Goal: Task Accomplishment & Management: Complete application form

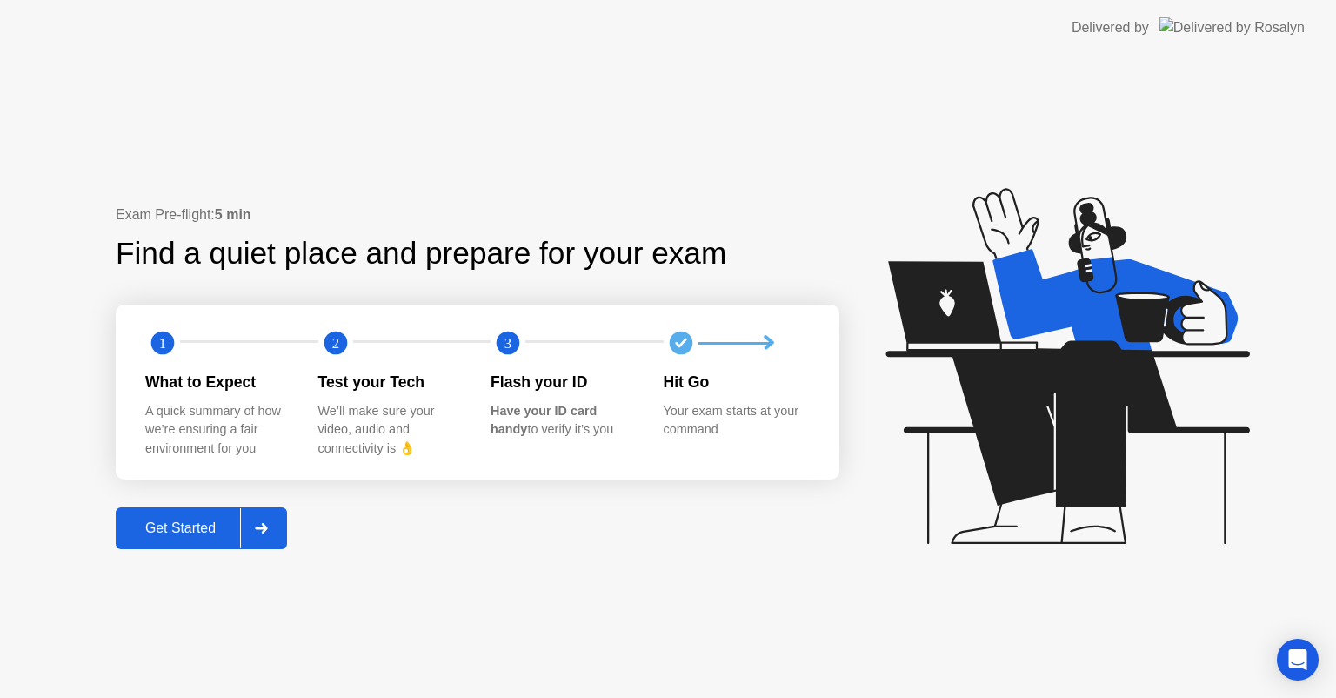
click at [190, 520] on div "Get Started" at bounding box center [180, 528] width 119 height 16
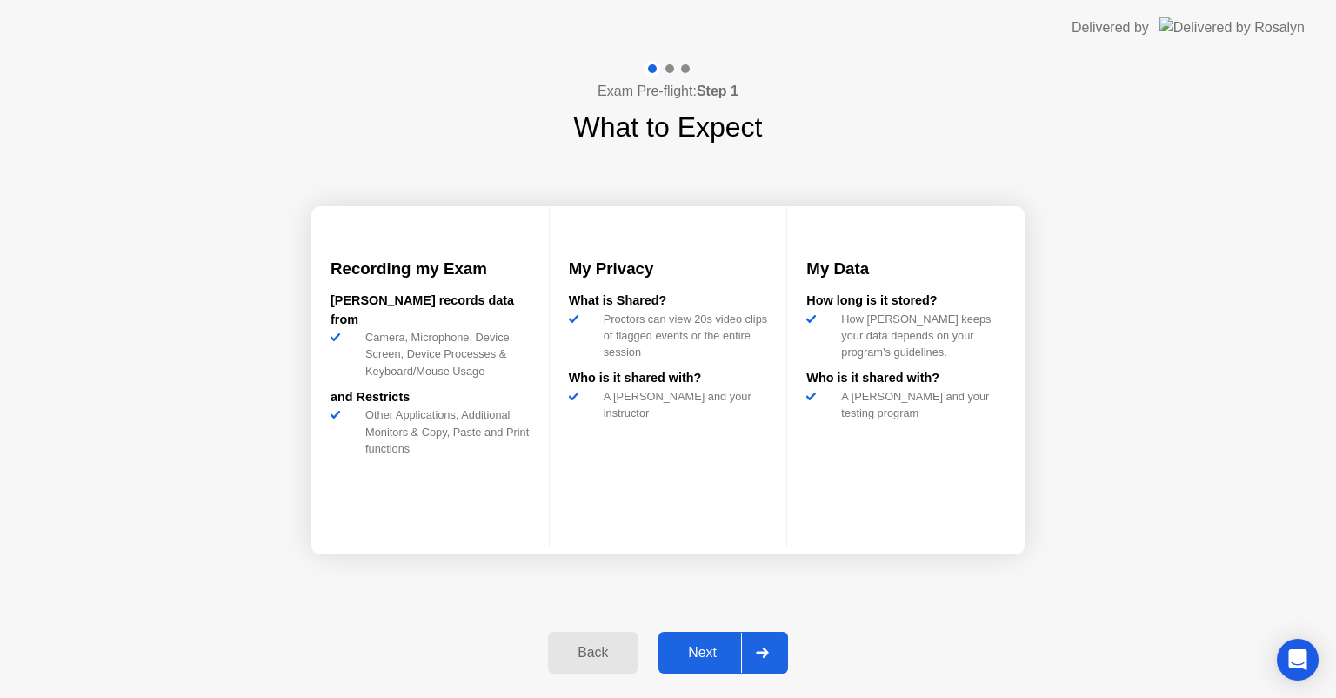
click at [724, 646] on div "Next" at bounding box center [702, 653] width 77 height 16
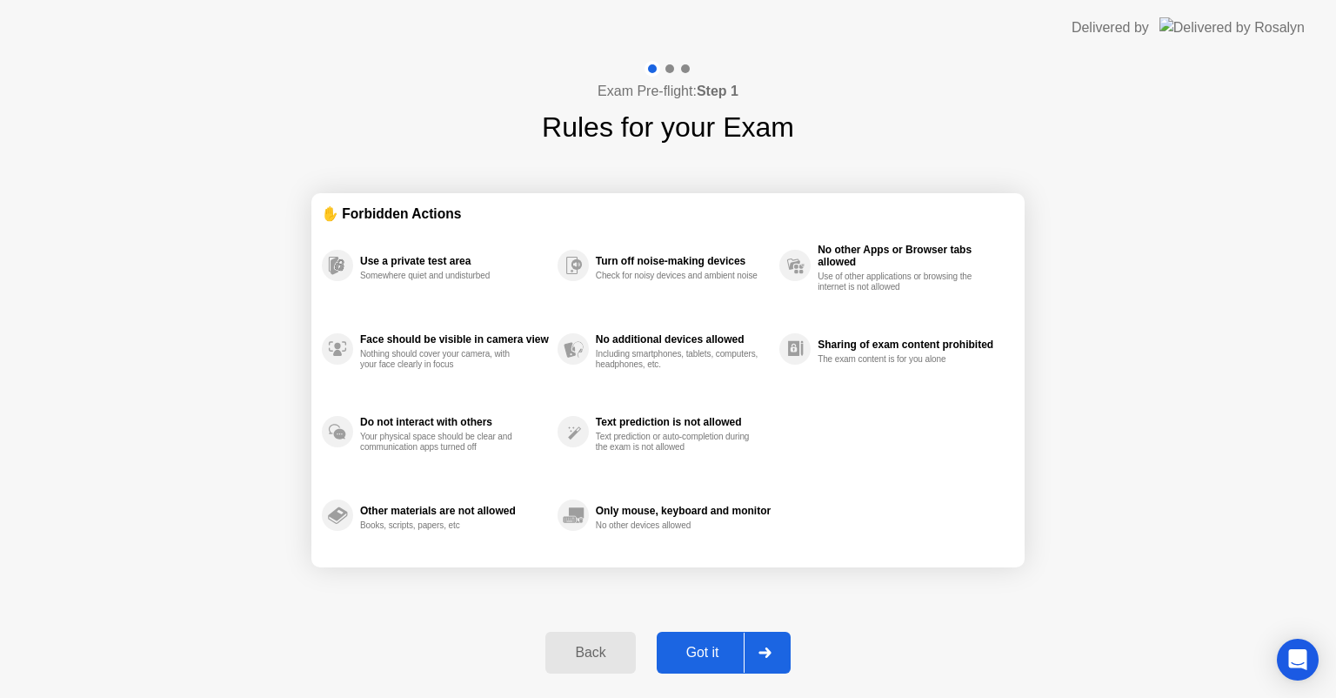
click at [724, 646] on div "Got it" at bounding box center [703, 653] width 82 height 16
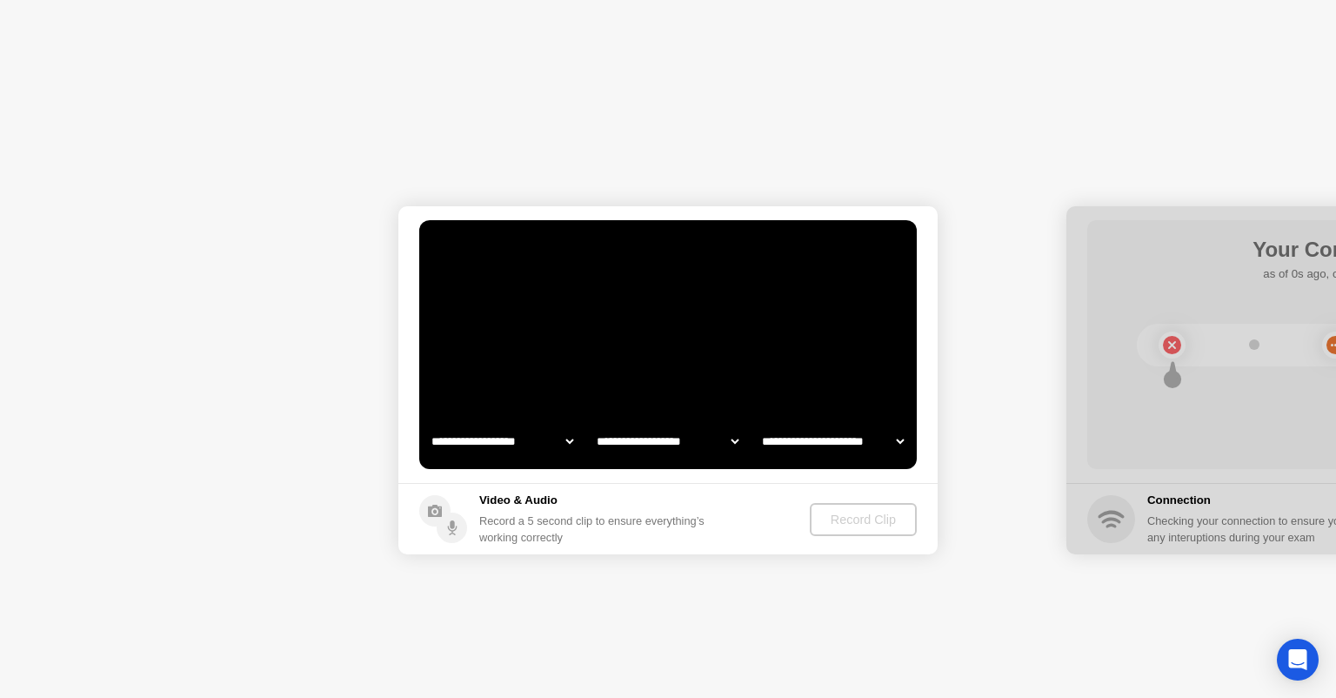
select select "**********"
select select "*******"
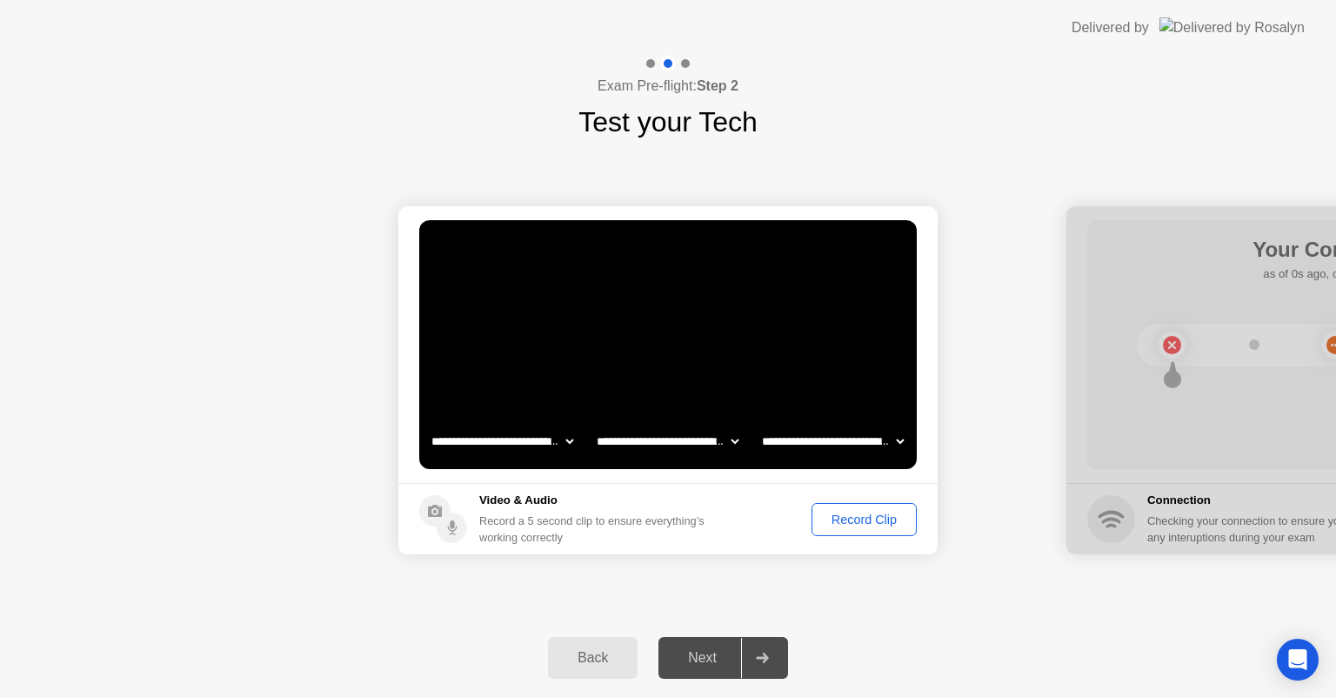
click at [843, 520] on div "Record Clip" at bounding box center [864, 519] width 93 height 14
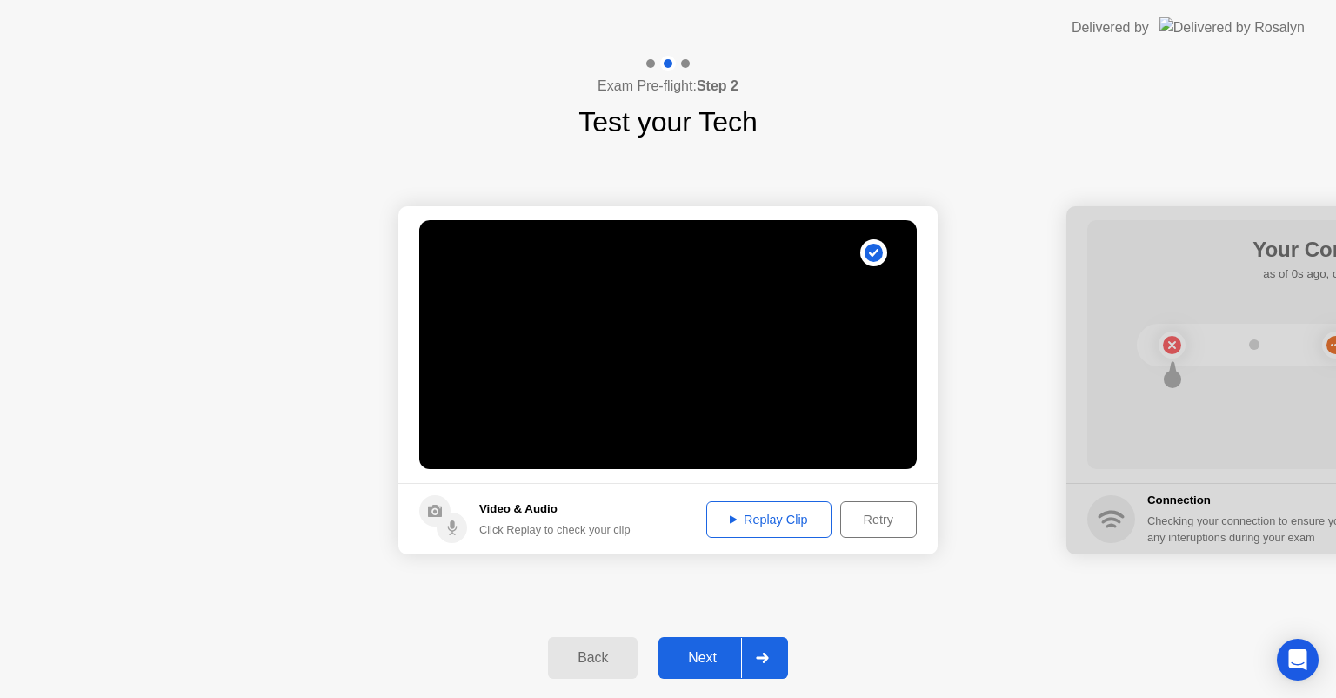
click at [695, 684] on div "Back Next" at bounding box center [668, 658] width 1336 height 80
click at [702, 671] on button "Next" at bounding box center [723, 658] width 130 height 42
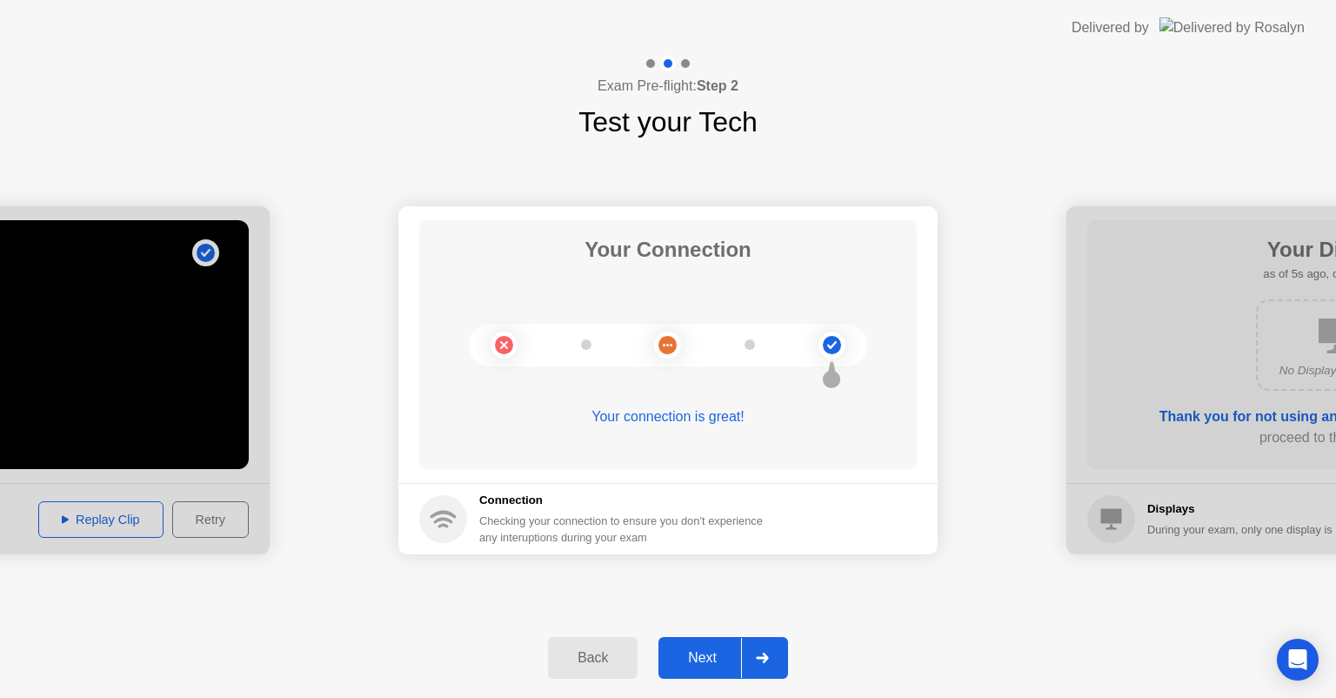
click at [702, 668] on button "Next" at bounding box center [723, 658] width 130 height 42
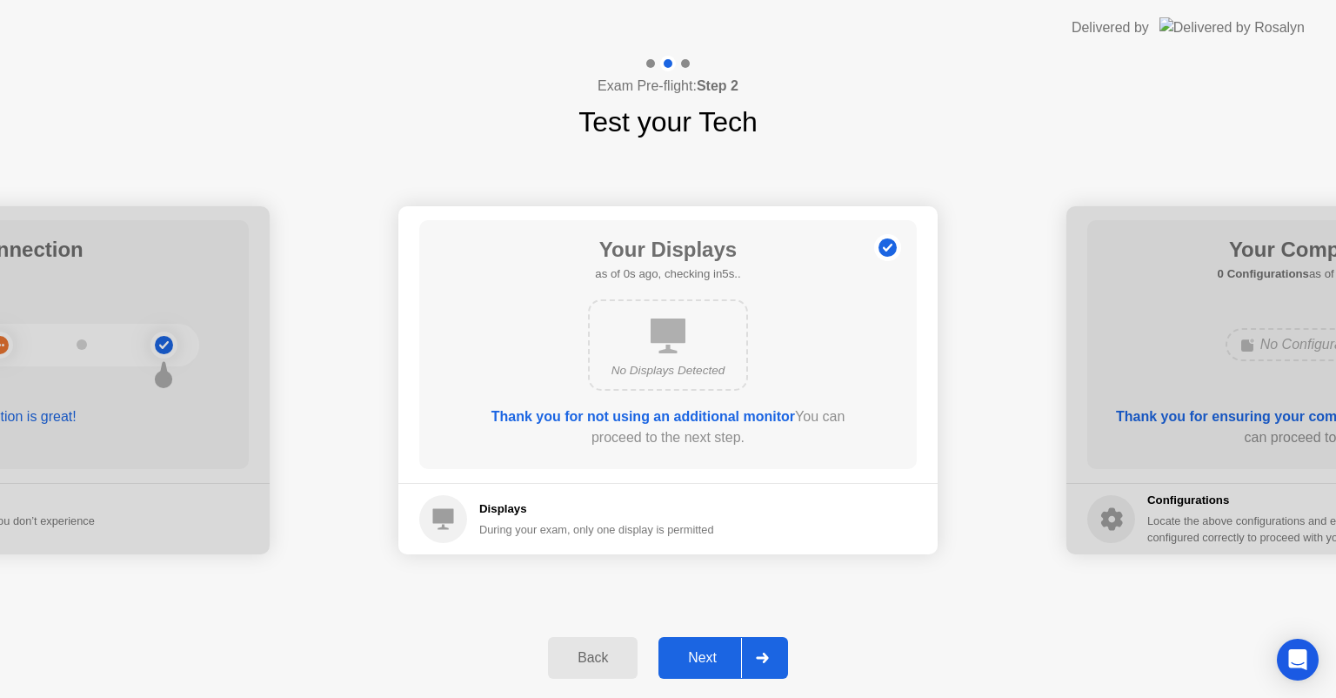
click at [702, 668] on button "Next" at bounding box center [723, 658] width 130 height 42
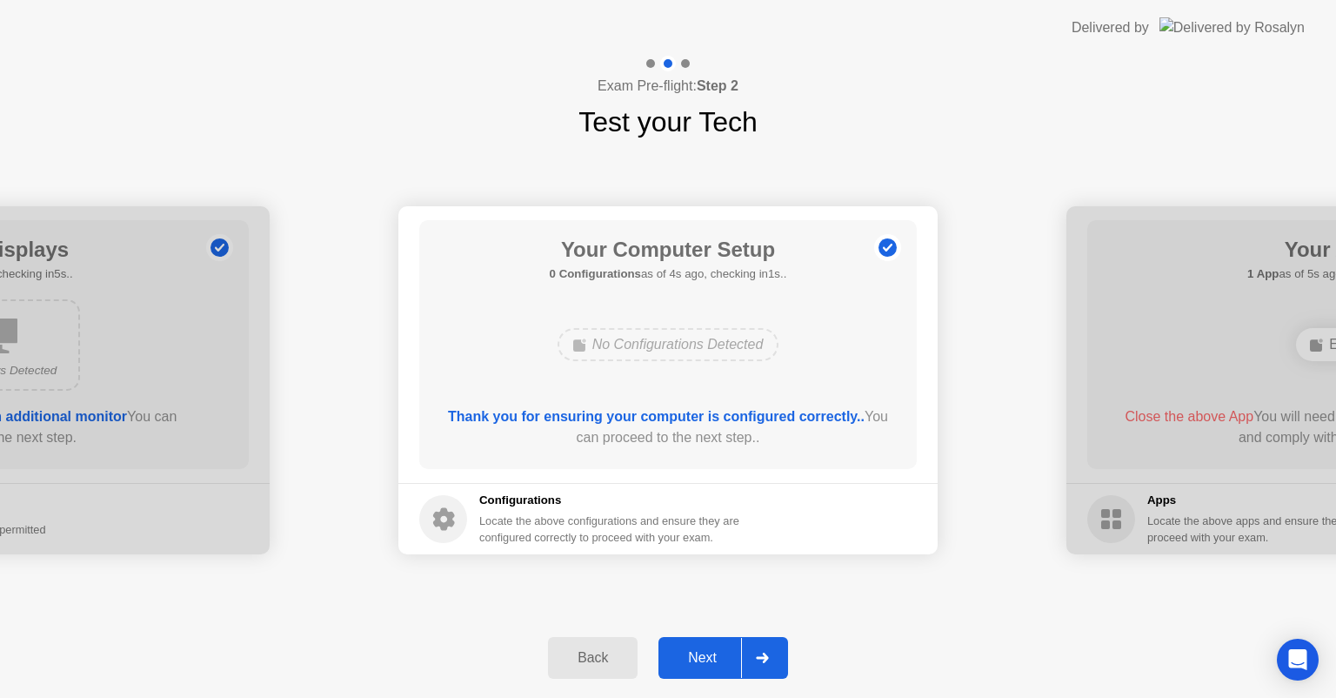
click at [702, 668] on button "Next" at bounding box center [723, 658] width 130 height 42
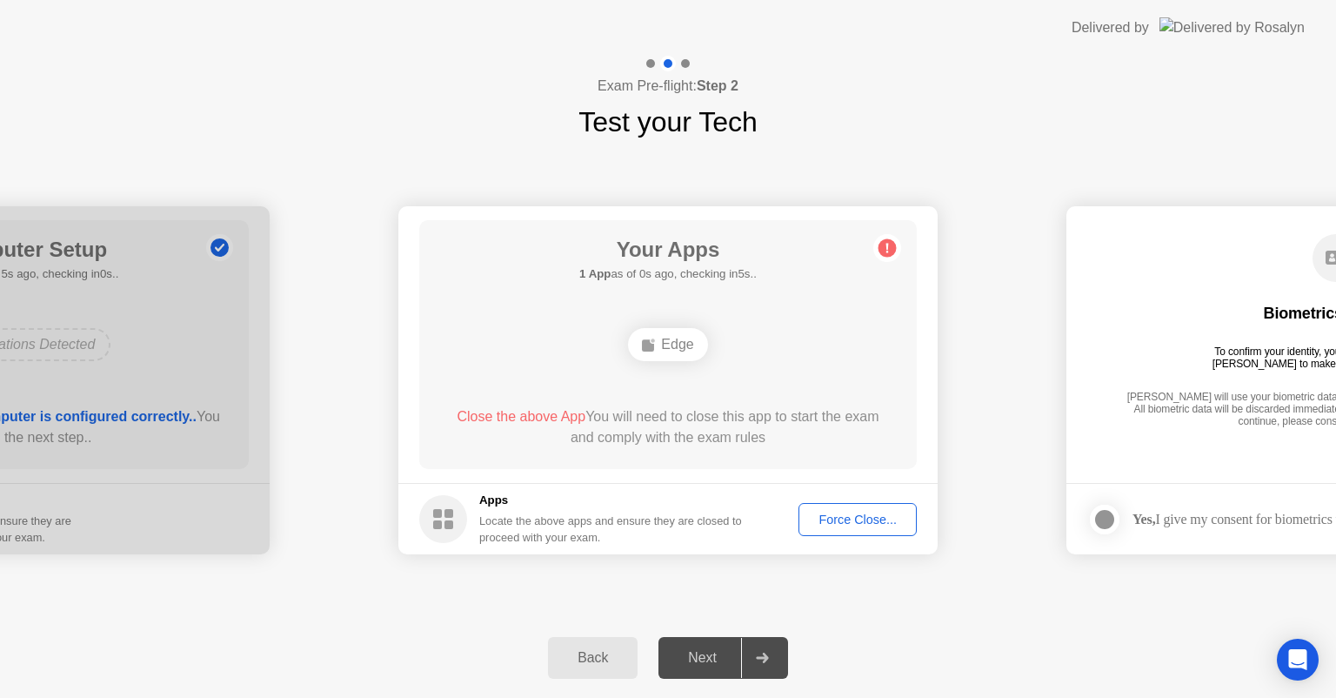
click at [701, 661] on div "Next" at bounding box center [702, 658] width 77 height 16
click at [859, 489] on footer "Apps Locate the above apps and ensure they are closed to proceed with your exam…" at bounding box center [667, 518] width 539 height 71
click at [842, 518] on div "Force Close..." at bounding box center [858, 519] width 106 height 14
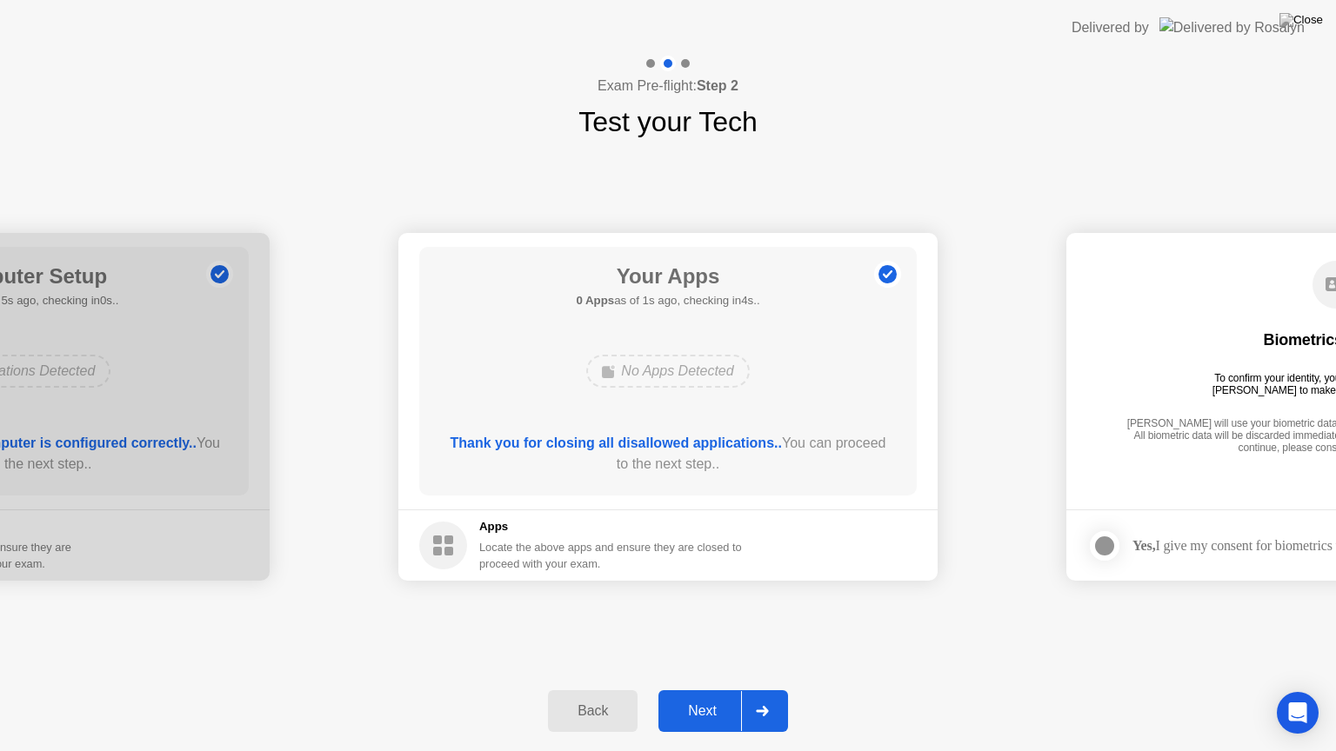
click at [710, 697] on div "Next" at bounding box center [702, 712] width 77 height 16
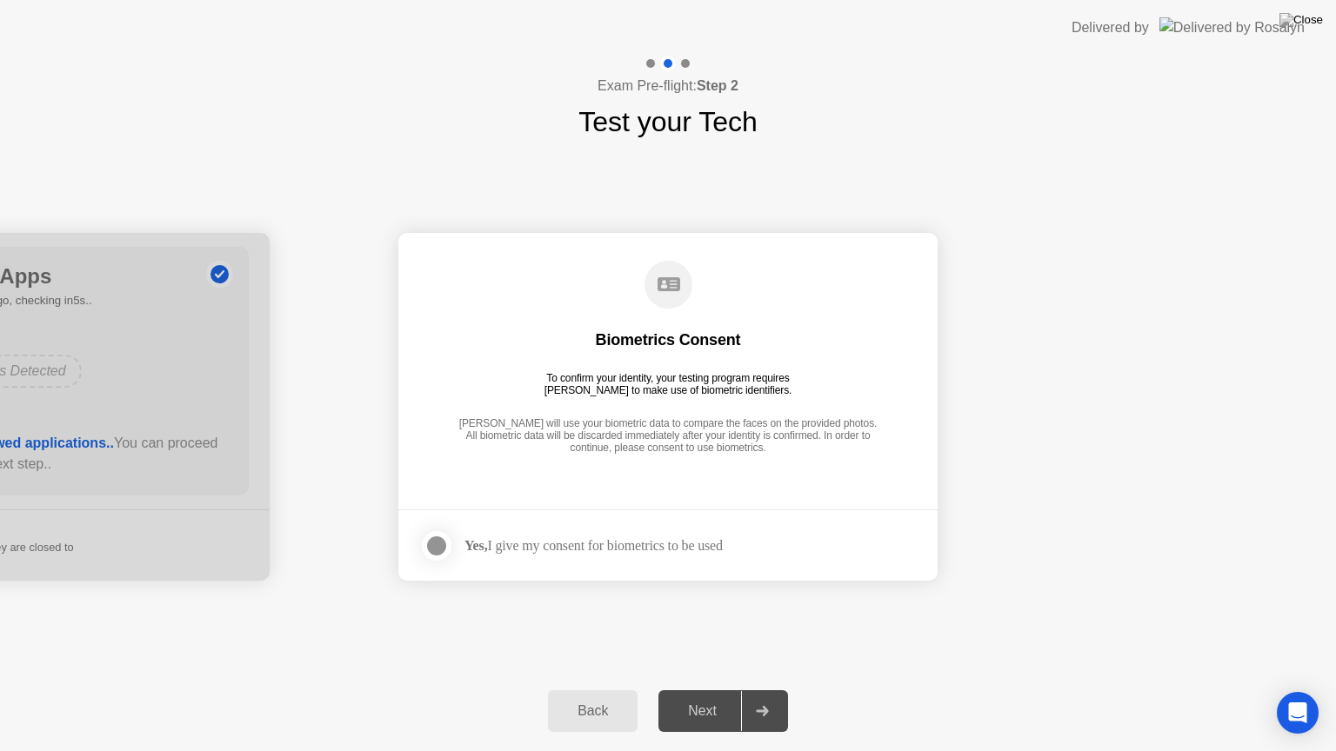
click at [710, 697] on div "Next" at bounding box center [702, 712] width 77 height 16
drag, startPoint x: 731, startPoint y: 527, endPoint x: 722, endPoint y: 546, distance: 21.0
click at [731, 526] on footer "Yes, I give my consent for biometrics to be used" at bounding box center [667, 545] width 539 height 71
click at [721, 547] on div "Yes, I give my consent for biometrics to be used" at bounding box center [593, 546] width 258 height 17
click at [716, 534] on div "Yes, I give my consent for biometrics to be used" at bounding box center [571, 546] width 304 height 35
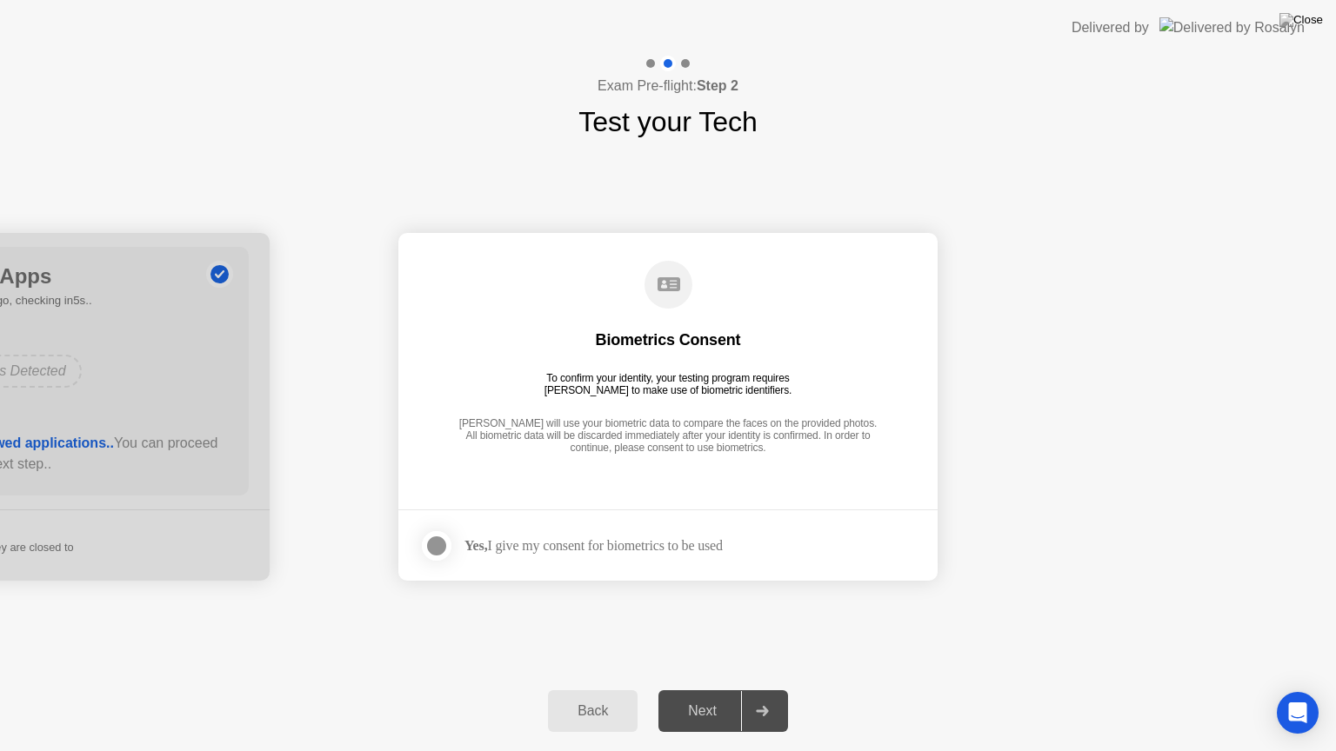
click at [708, 542] on div "Yes, I give my consent for biometrics to be used" at bounding box center [593, 546] width 258 height 17
click at [691, 697] on div "Next" at bounding box center [702, 712] width 77 height 16
click at [696, 697] on div "Next" at bounding box center [702, 712] width 77 height 16
click at [435, 541] on div at bounding box center [436, 546] width 21 height 21
click at [698, 697] on div "Next" at bounding box center [702, 712] width 77 height 16
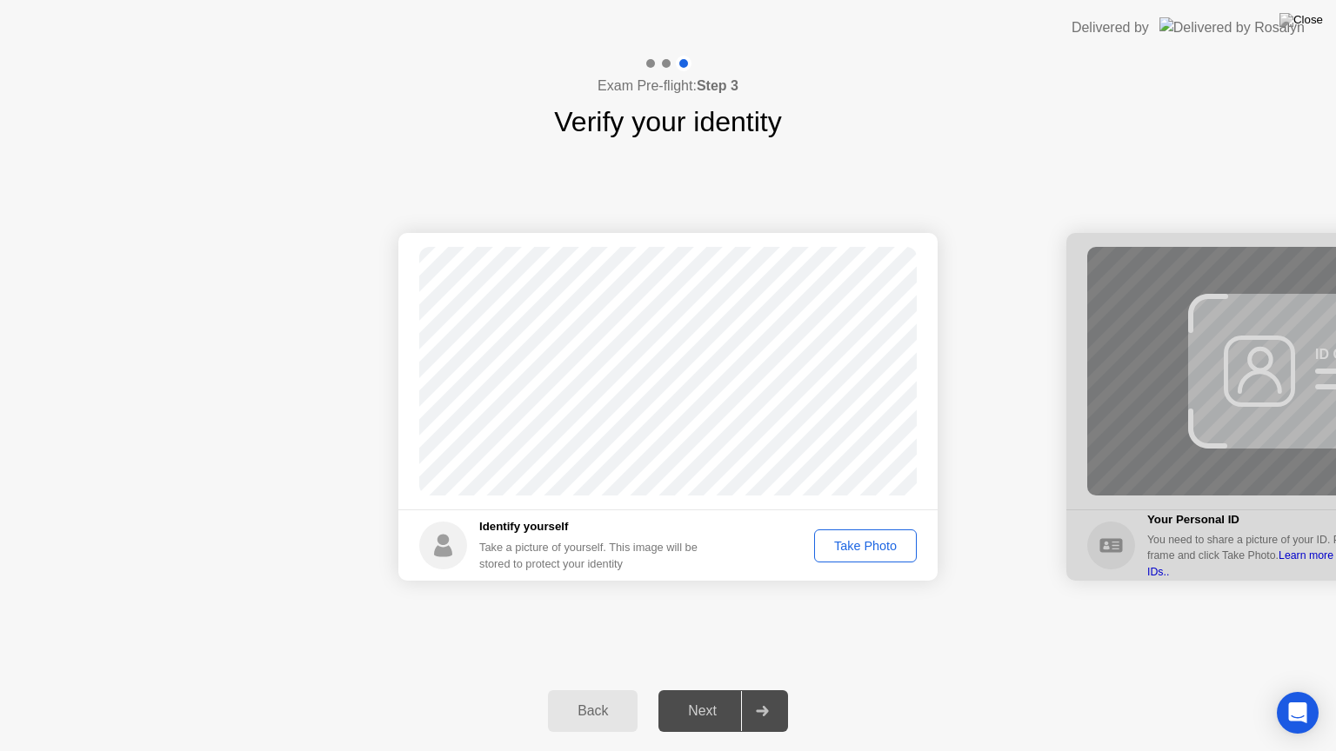
click at [865, 546] on div "Take Photo" at bounding box center [865, 546] width 90 height 14
click at [718, 697] on div "Next" at bounding box center [702, 712] width 77 height 16
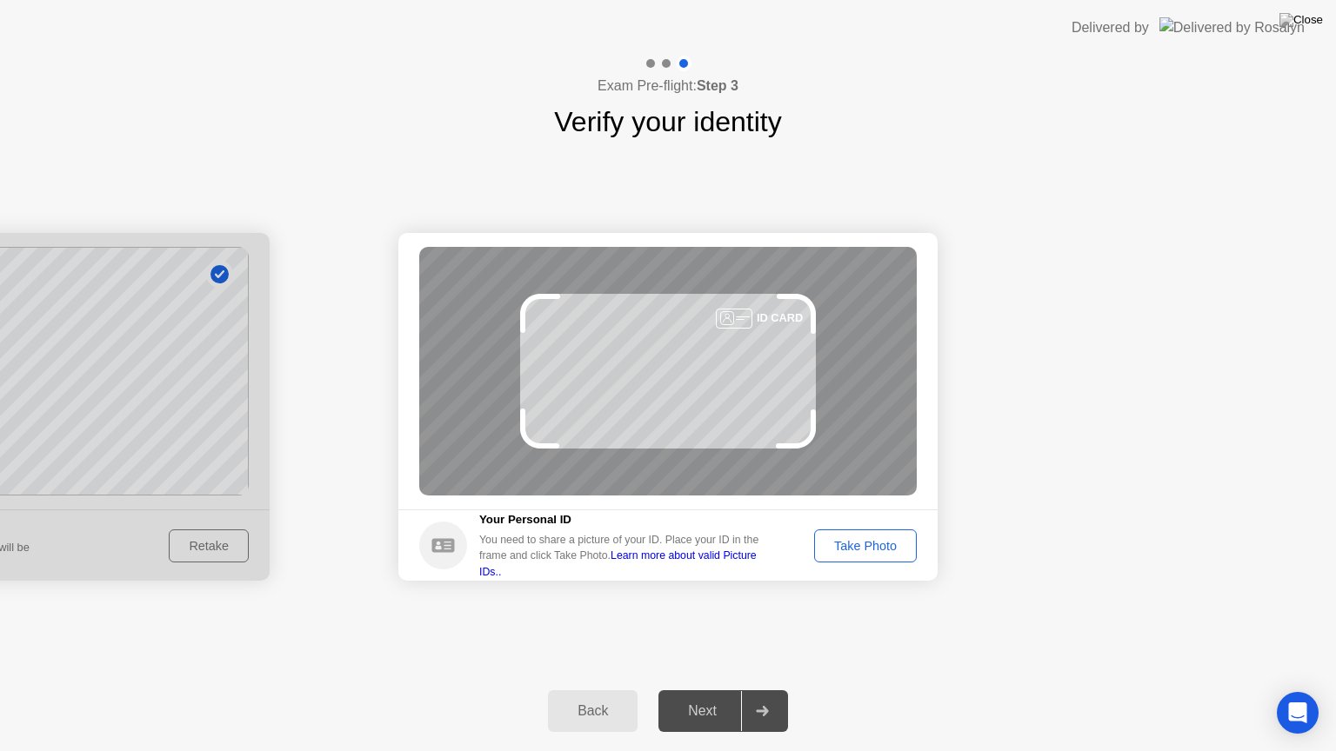
click at [852, 553] on div "Take Photo" at bounding box center [865, 546] width 90 height 14
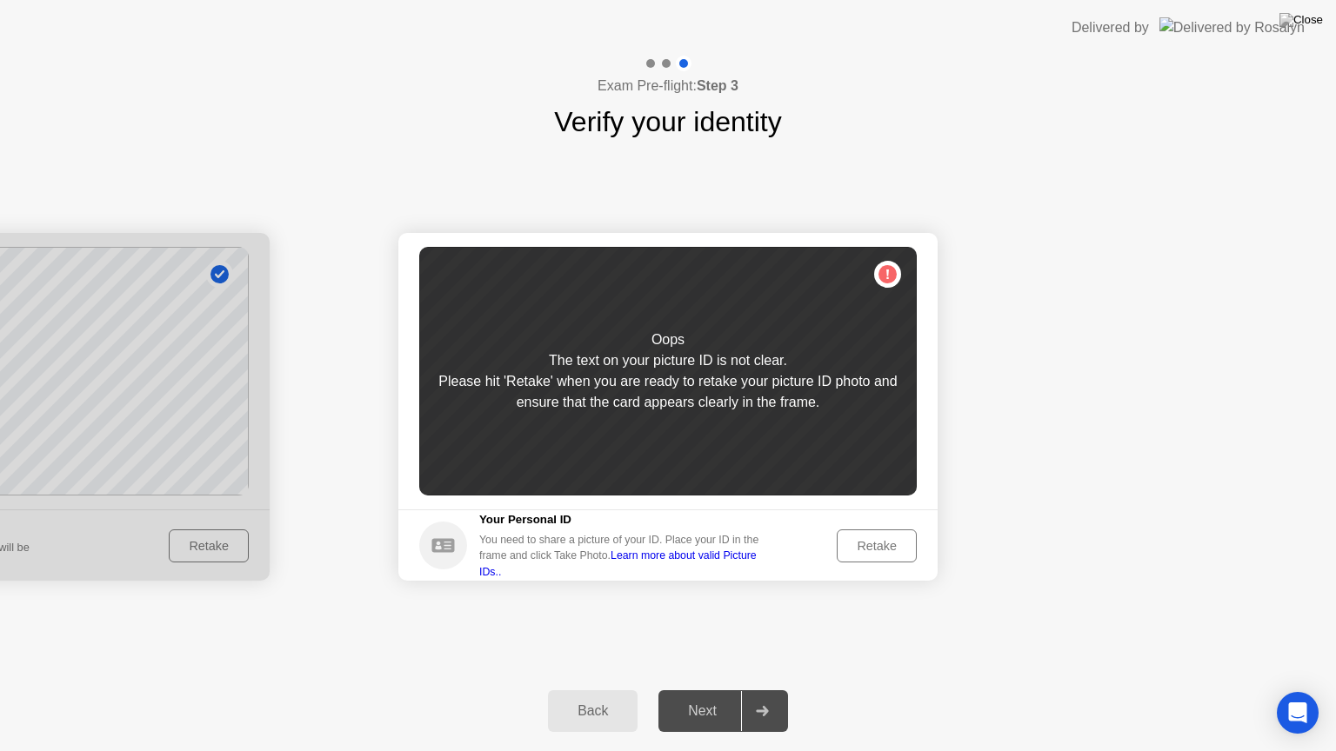
click at [866, 544] on div "Retake" at bounding box center [877, 546] width 68 height 14
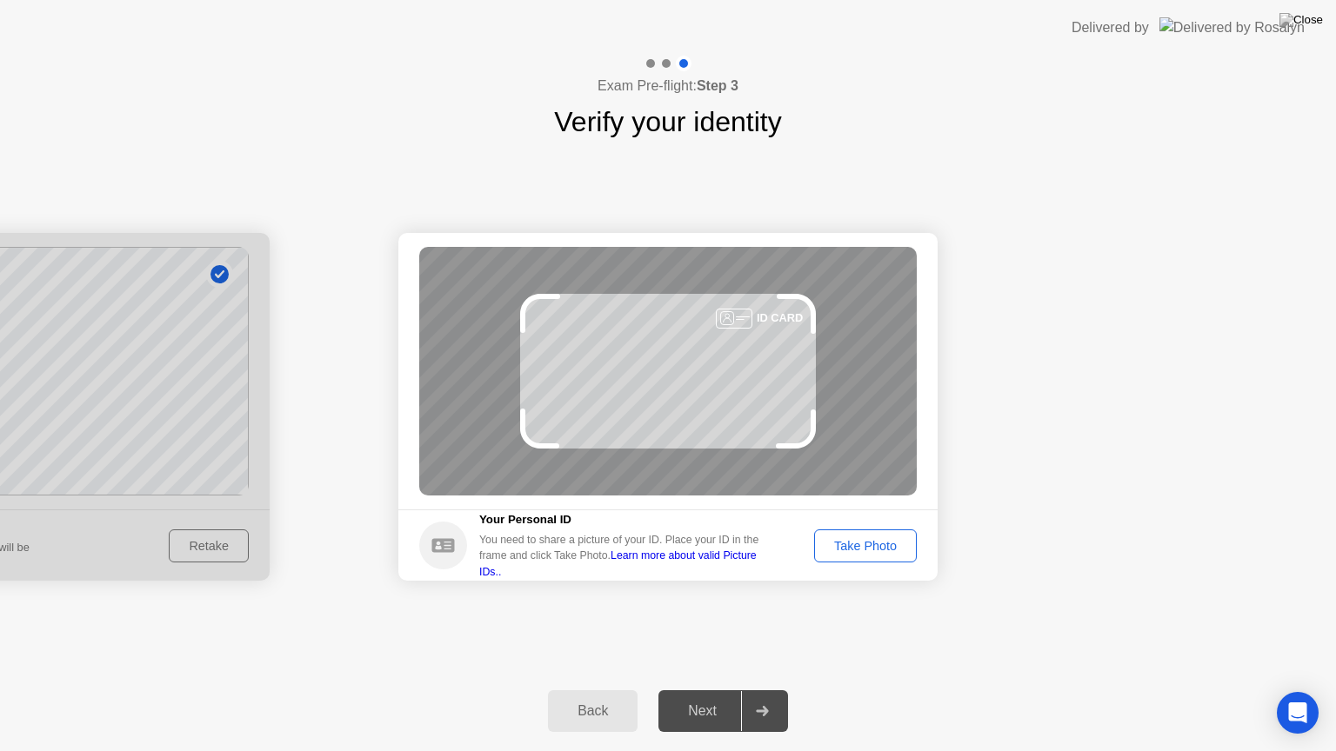
click at [865, 551] on div "Take Photo" at bounding box center [865, 546] width 90 height 14
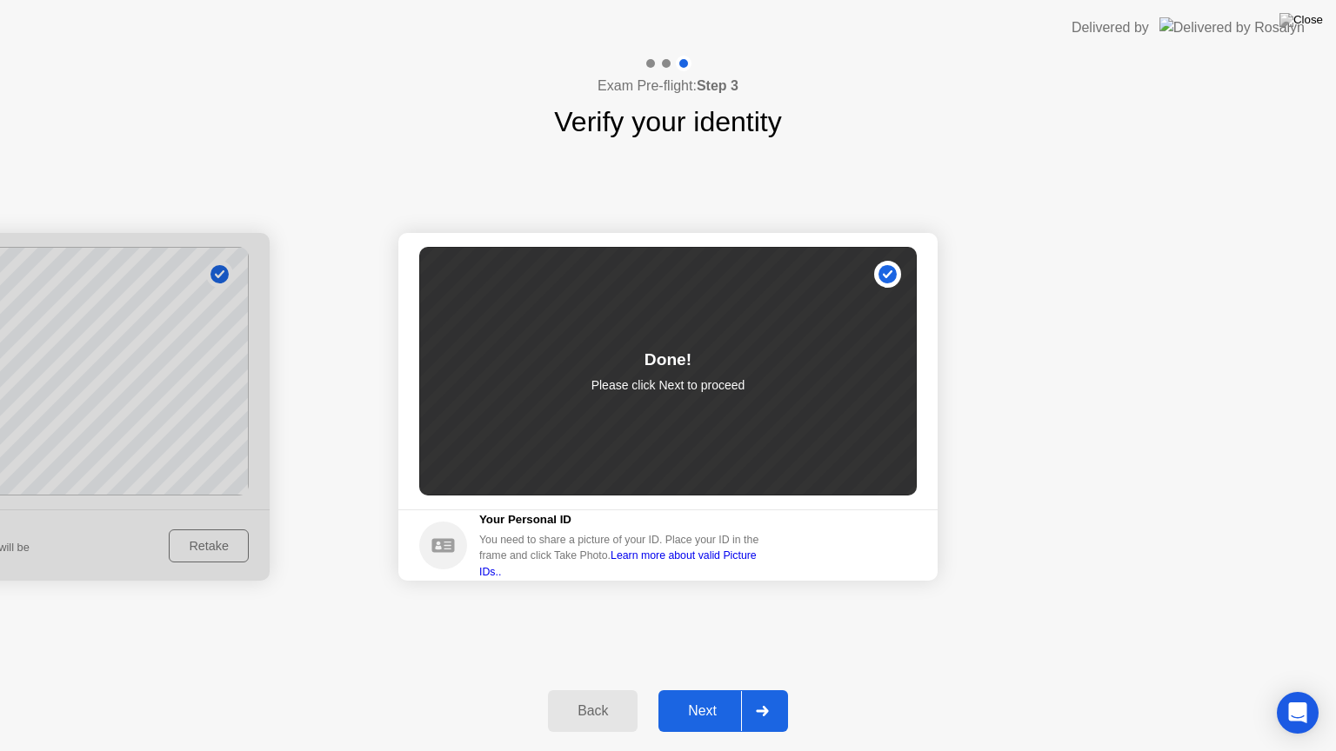
click at [703, 697] on div "Next" at bounding box center [702, 712] width 77 height 16
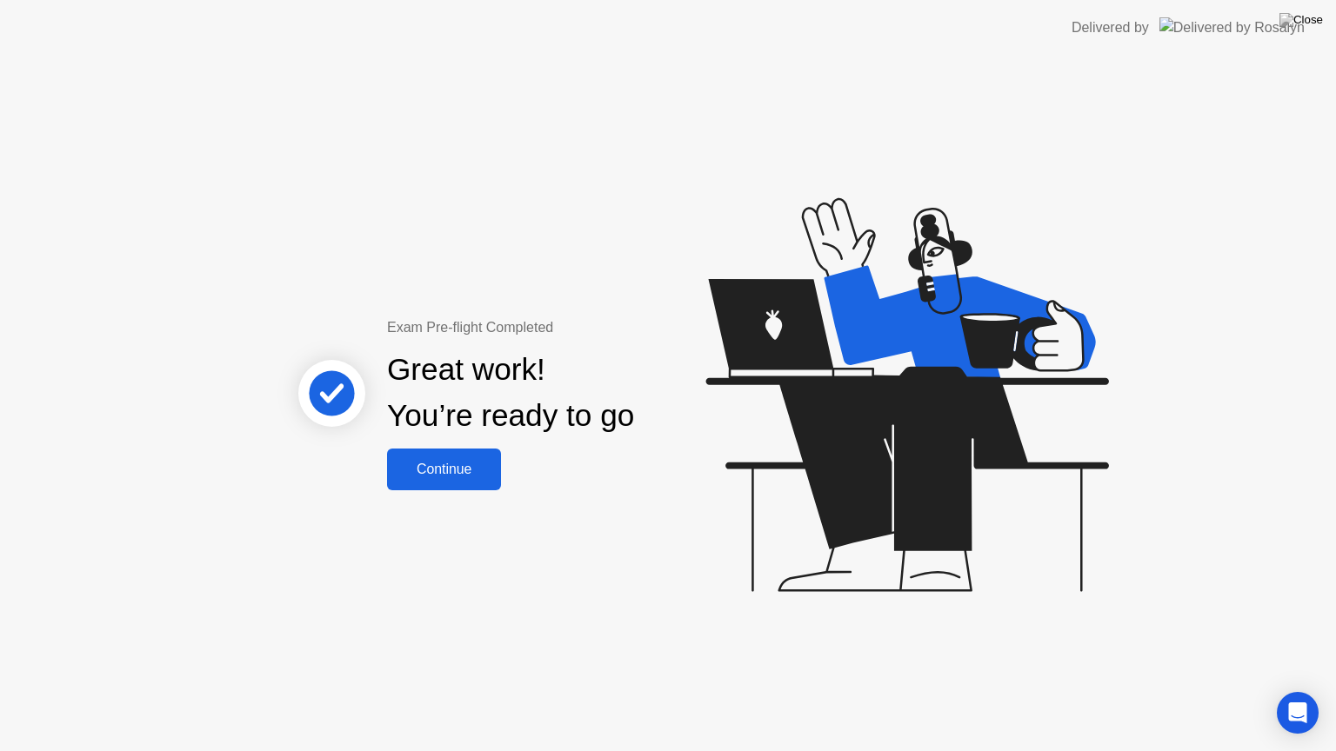
click at [459, 468] on div "Continue" at bounding box center [444, 470] width 104 height 16
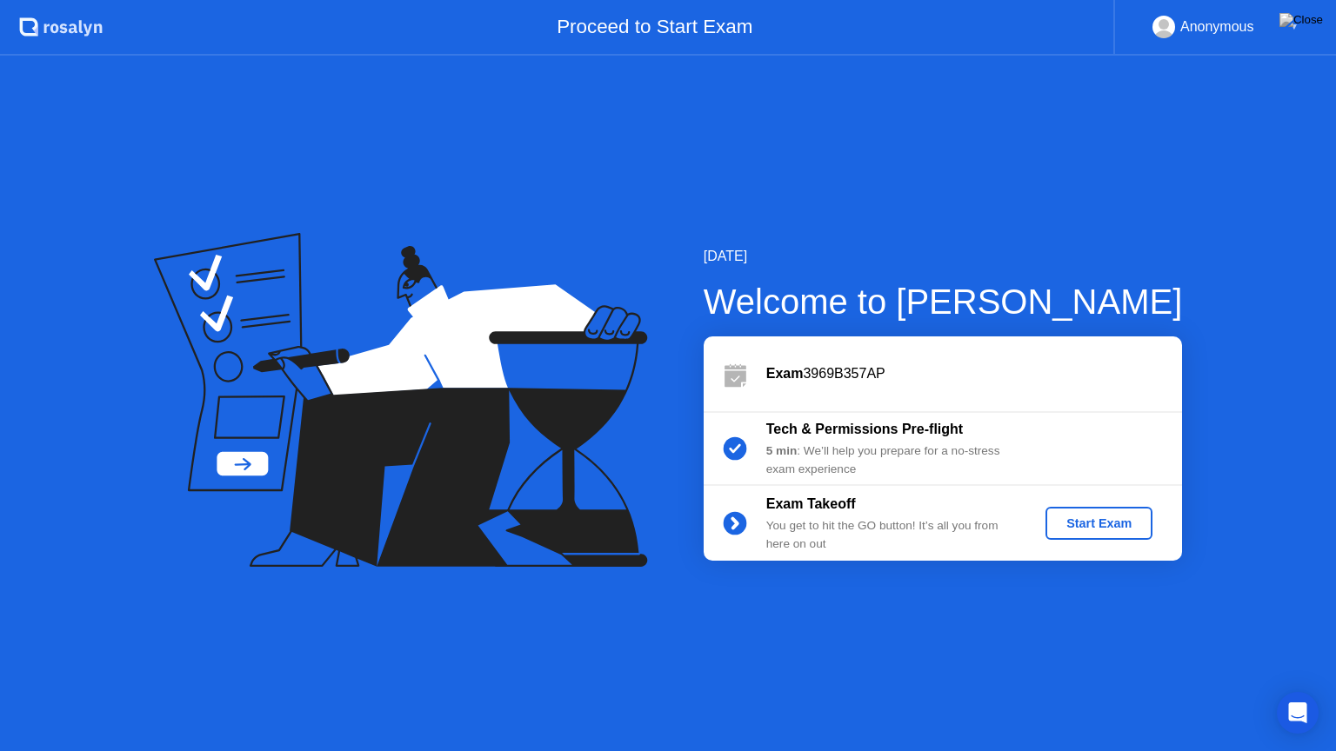
click at [1092, 520] on div "Start Exam" at bounding box center [1098, 524] width 93 height 14
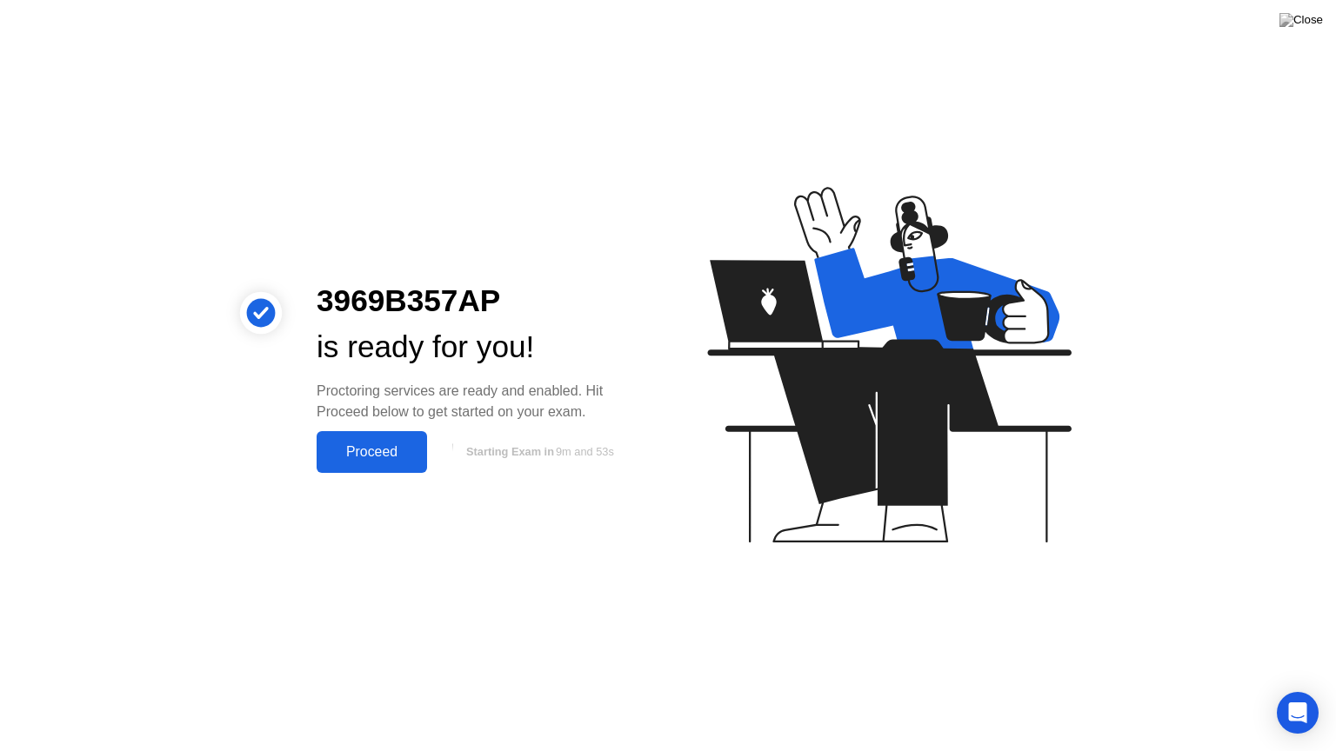
click at [391, 452] on div "Proceed" at bounding box center [372, 452] width 100 height 16
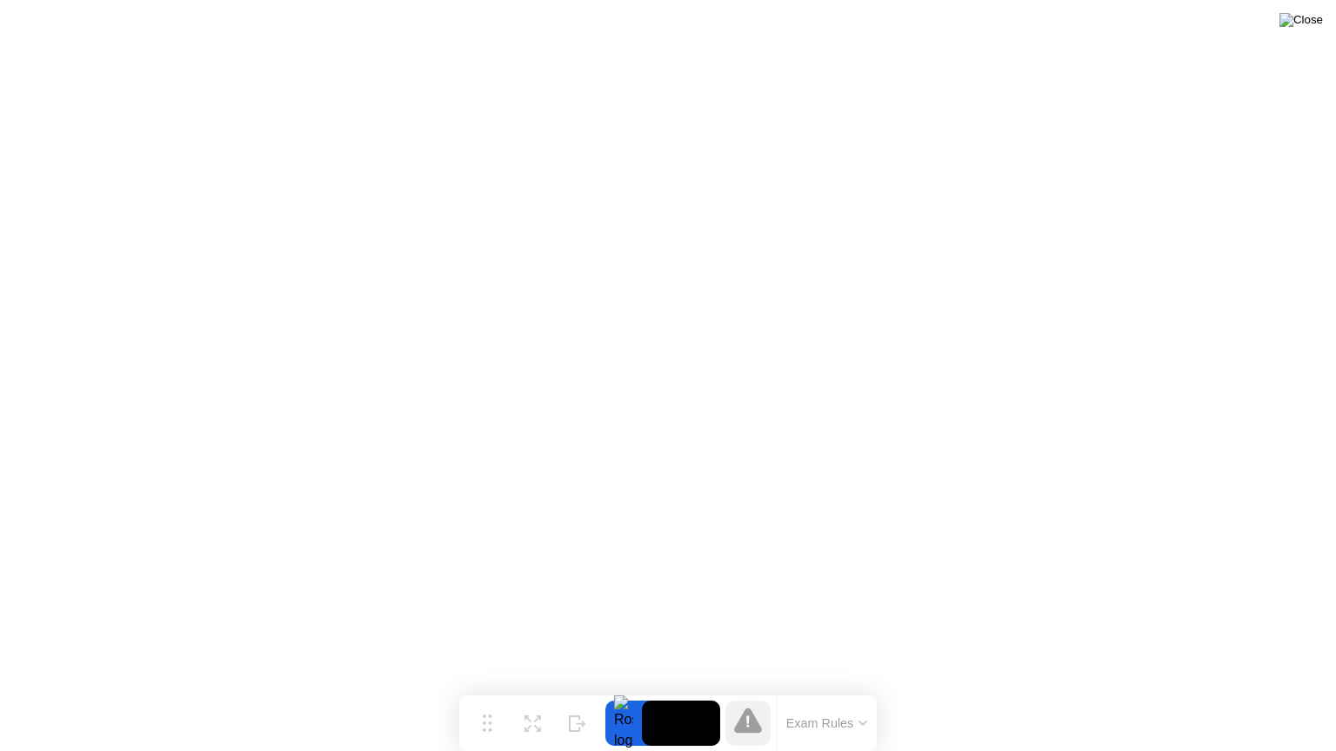
click at [1302, 25] on img at bounding box center [1300, 20] width 43 height 14
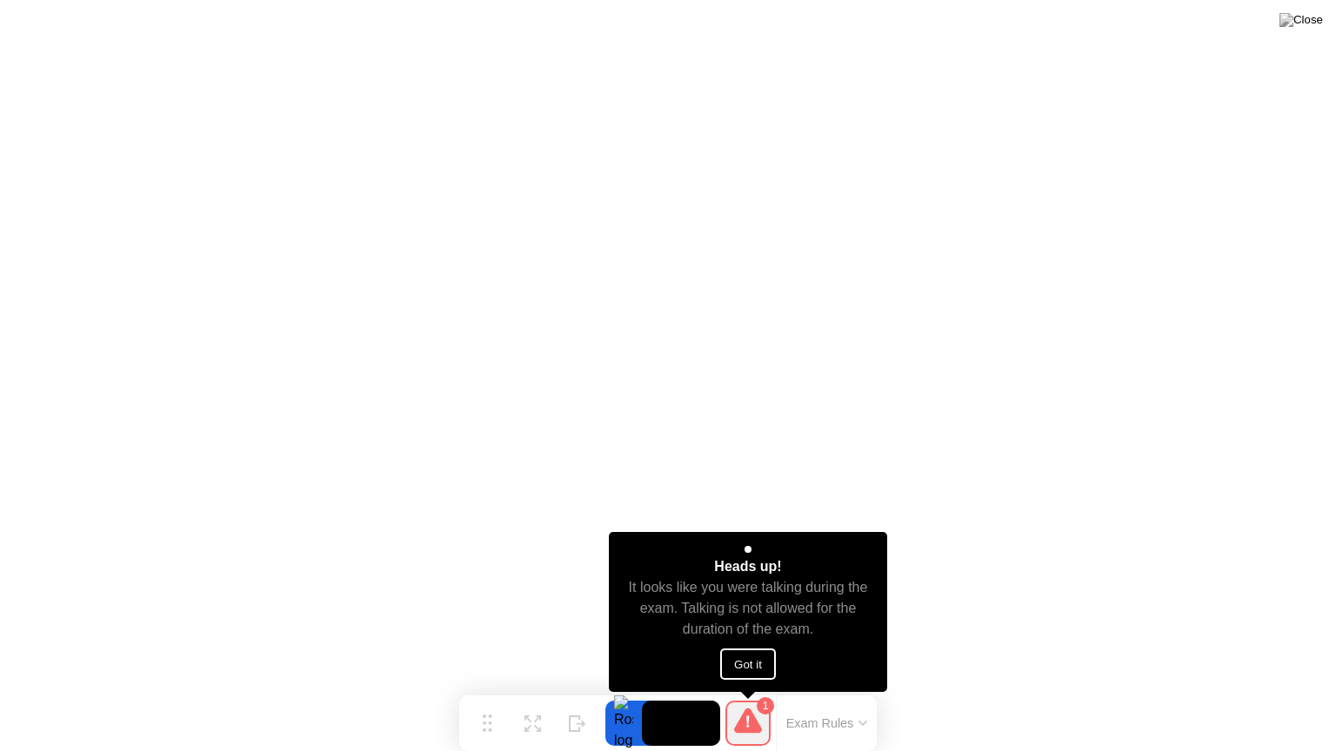
click at [752, 658] on button "Got it" at bounding box center [748, 664] width 56 height 31
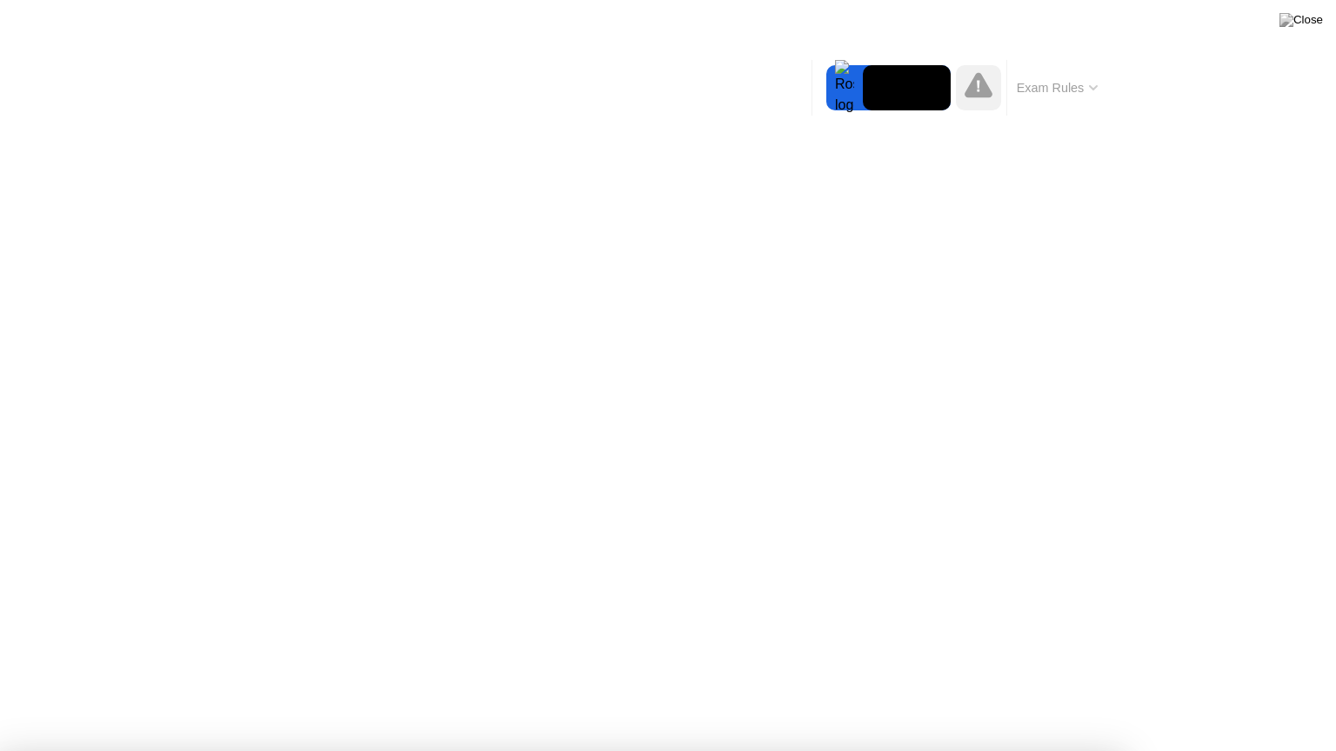
click at [1288, 697] on div at bounding box center [668, 751] width 1336 height 0
click at [1284, 697] on div at bounding box center [668, 751] width 1336 height 0
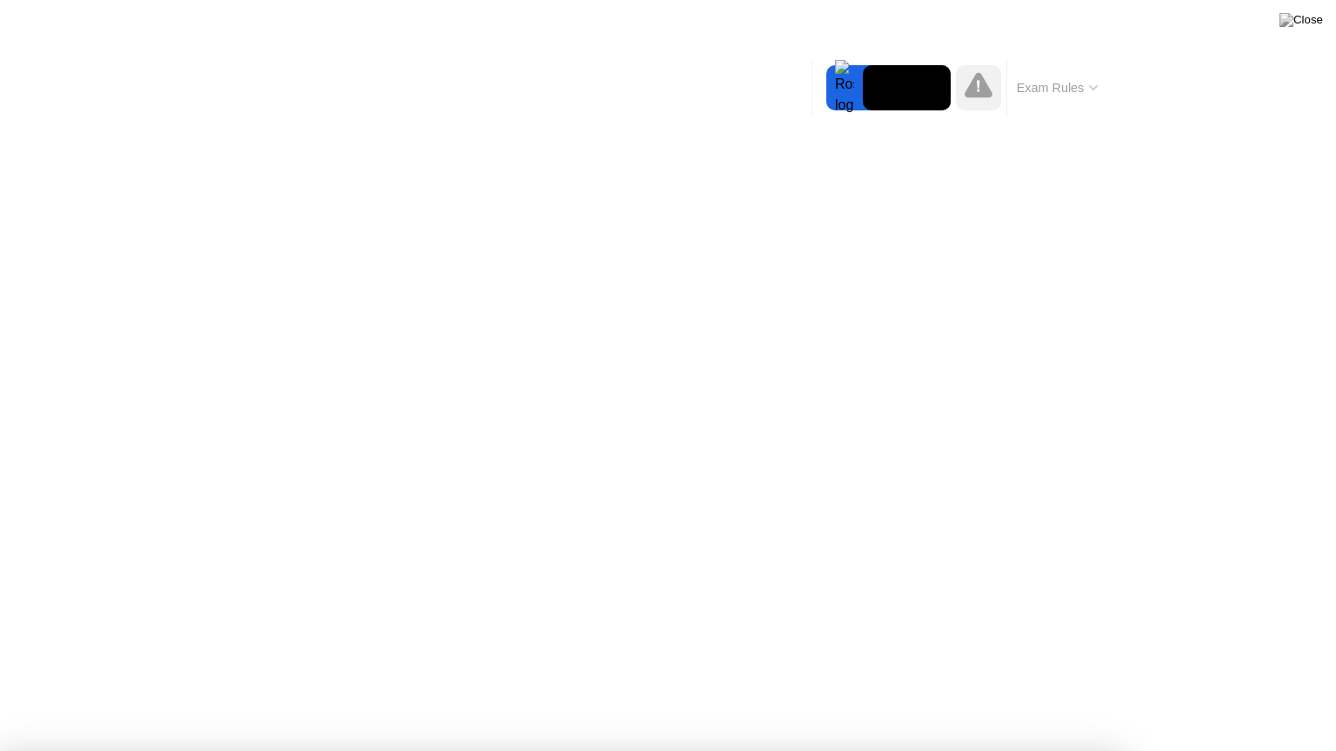
click at [1335, 697] on div at bounding box center [668, 751] width 1336 height 0
click at [228, 697] on div at bounding box center [668, 751] width 1336 height 0
